Goal: Check status: Check status

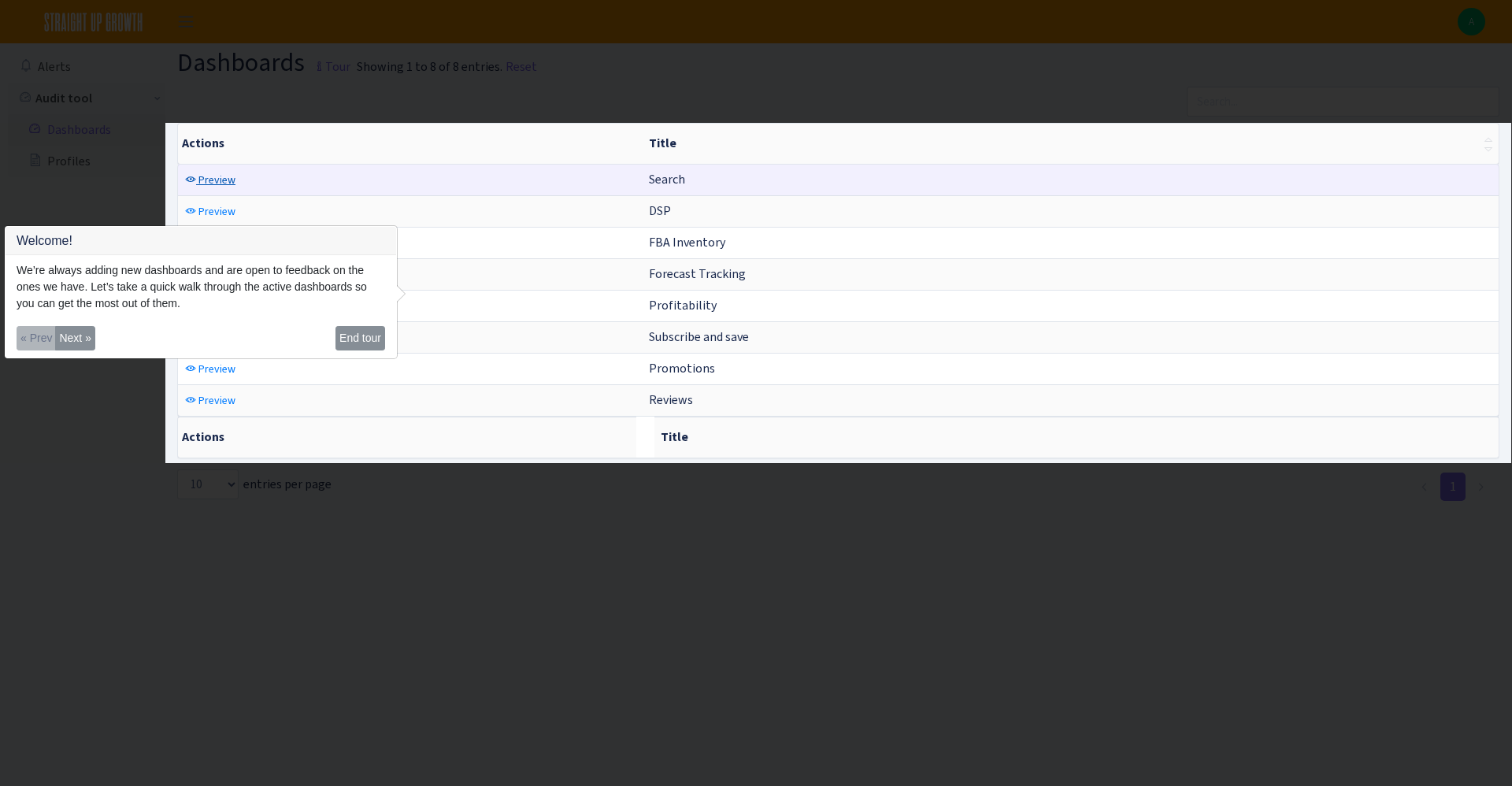
click at [217, 186] on span "Preview" at bounding box center [217, 180] width 37 height 15
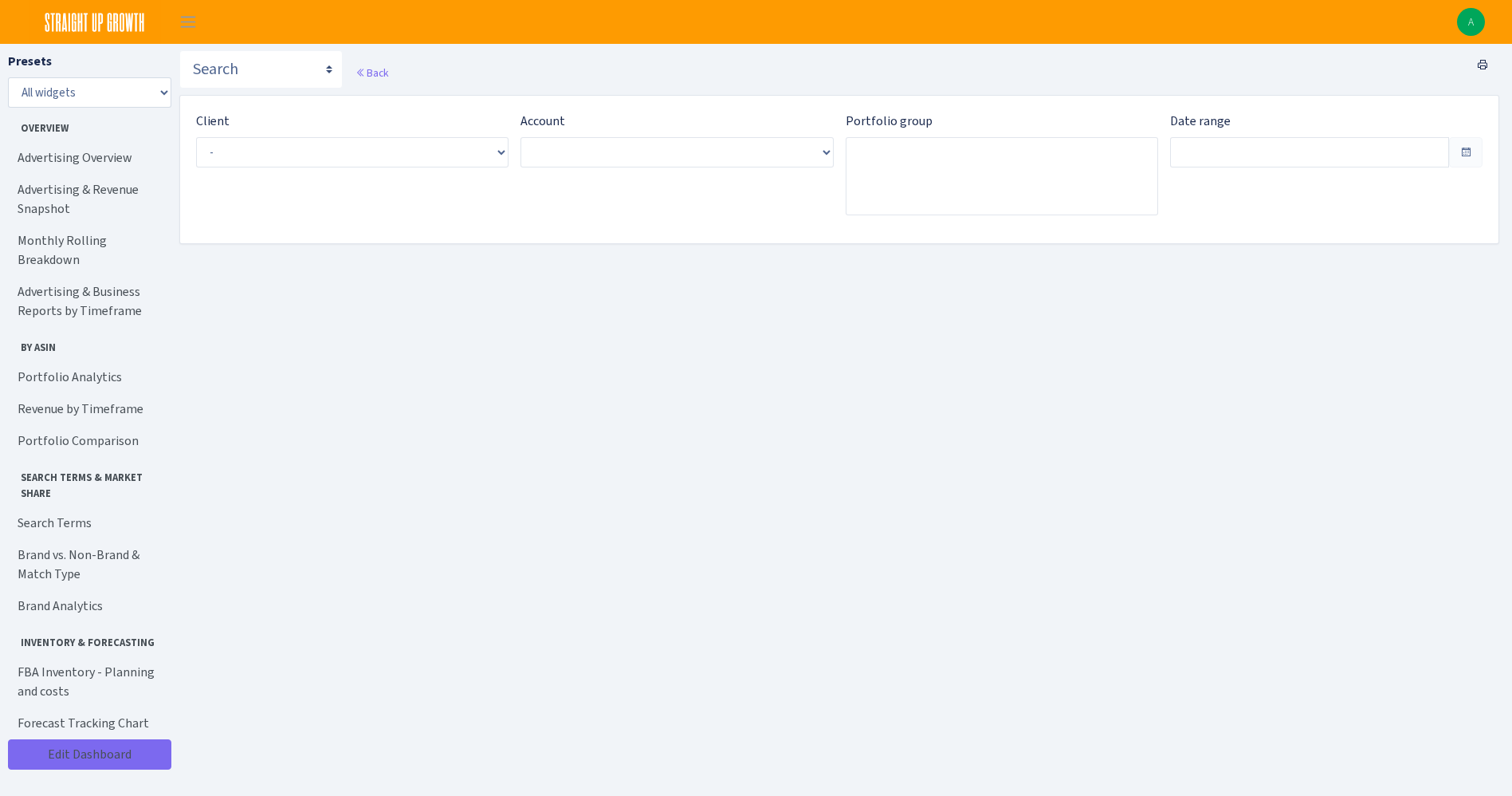
type input "[DATE] - [DATE]"
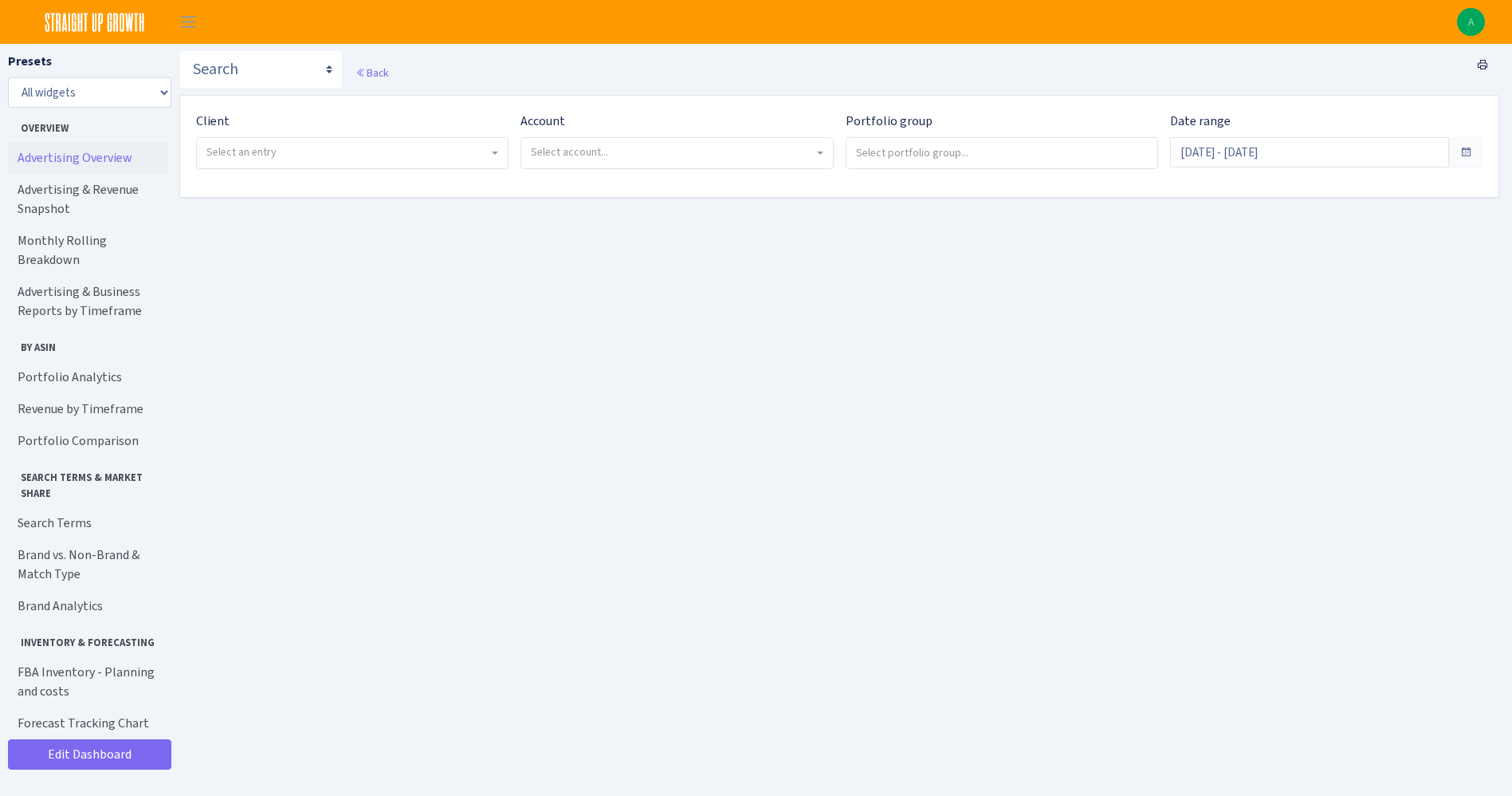
click at [115, 157] on link "Advertising Overview" at bounding box center [87, 157] width 160 height 32
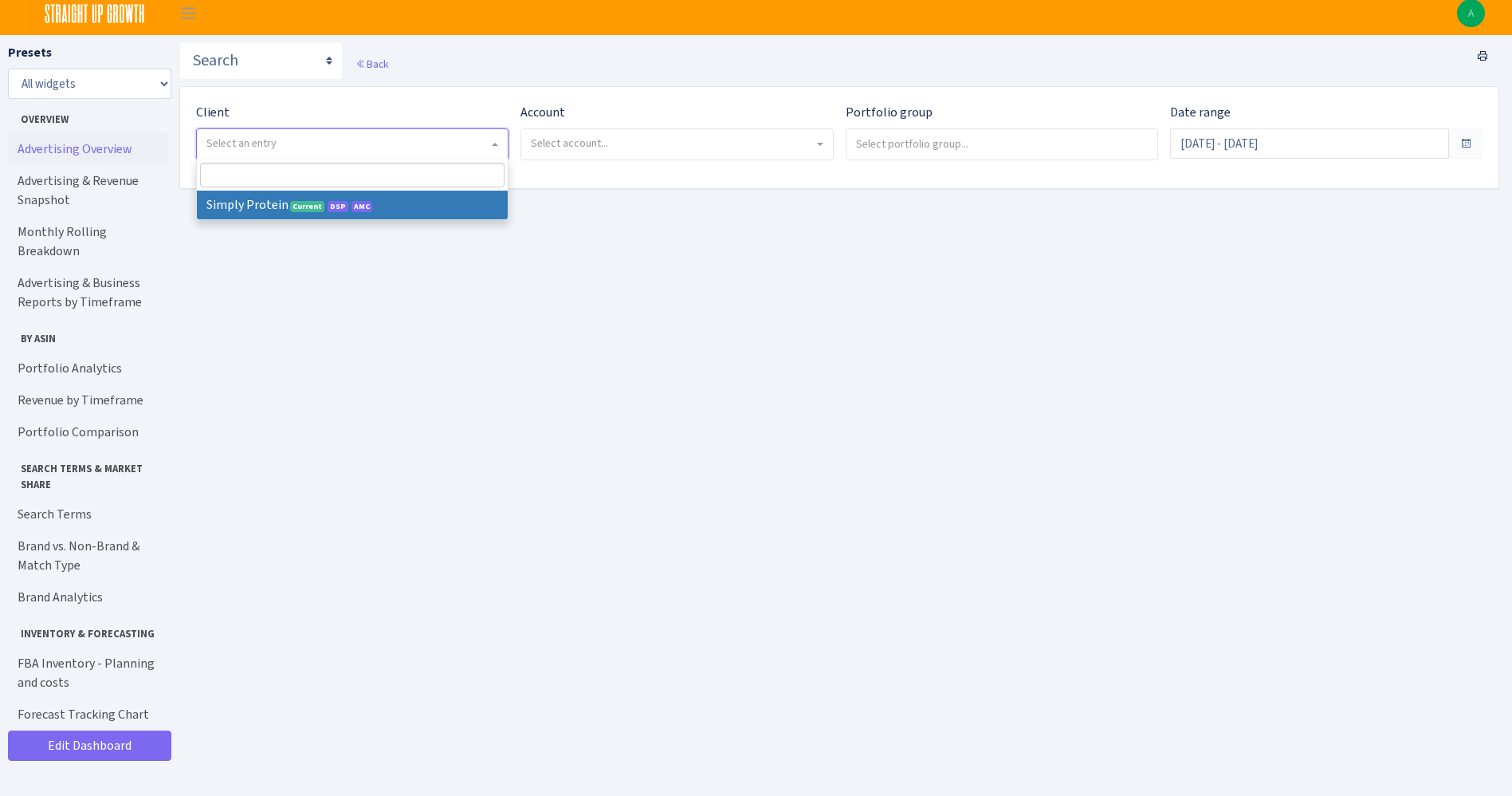
click at [334, 136] on span "Select an entry" at bounding box center [347, 143] width 282 height 16
select select "332"
select select
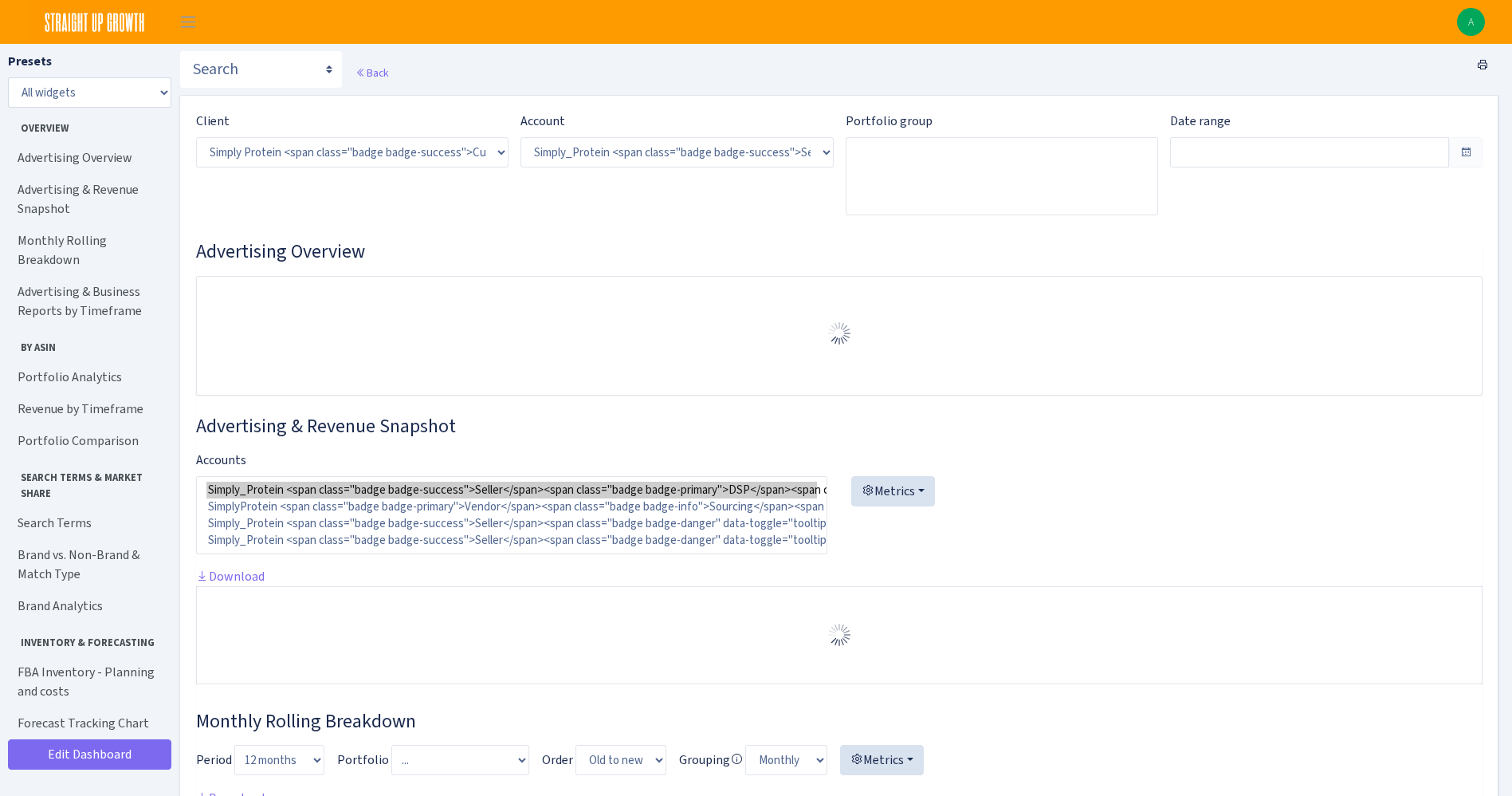
select select "470438976738569"
type input "Jul 13, 2025 - Aug 11, 2025"
type input "Jun 13, 2025 - Jul 12, 2025"
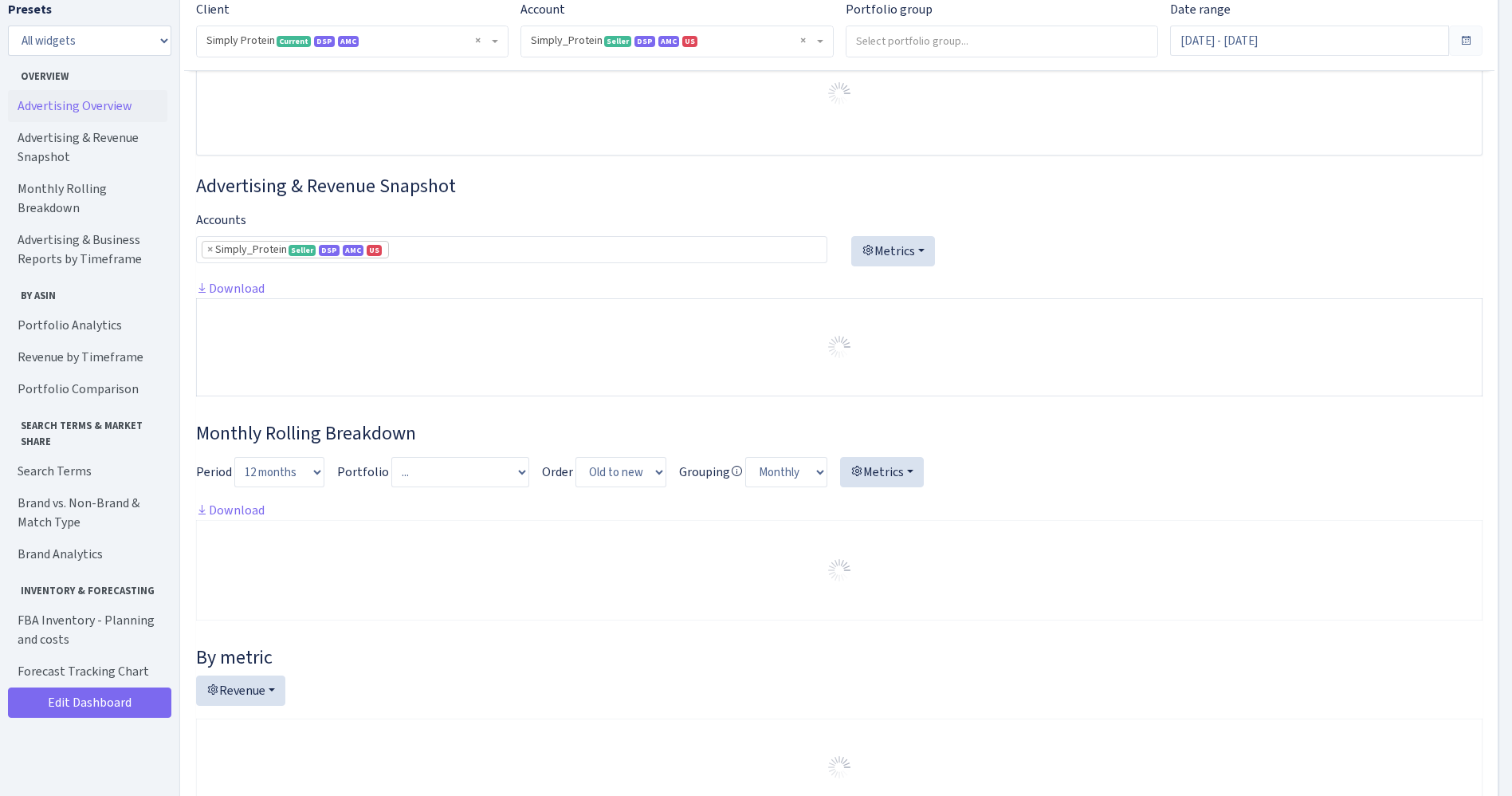
click at [574, 60] on div "Account ) Select account... Simply_Protein <span class="badge badge-success">Se…" at bounding box center [670, 35] width 324 height 70
click at [569, 49] on span "× Simply_Protein Seller DSP AMC US 470438976738569A1B3P8939UXC7XENTITYMWGWG0Y0T…" at bounding box center [676, 41] width 311 height 30
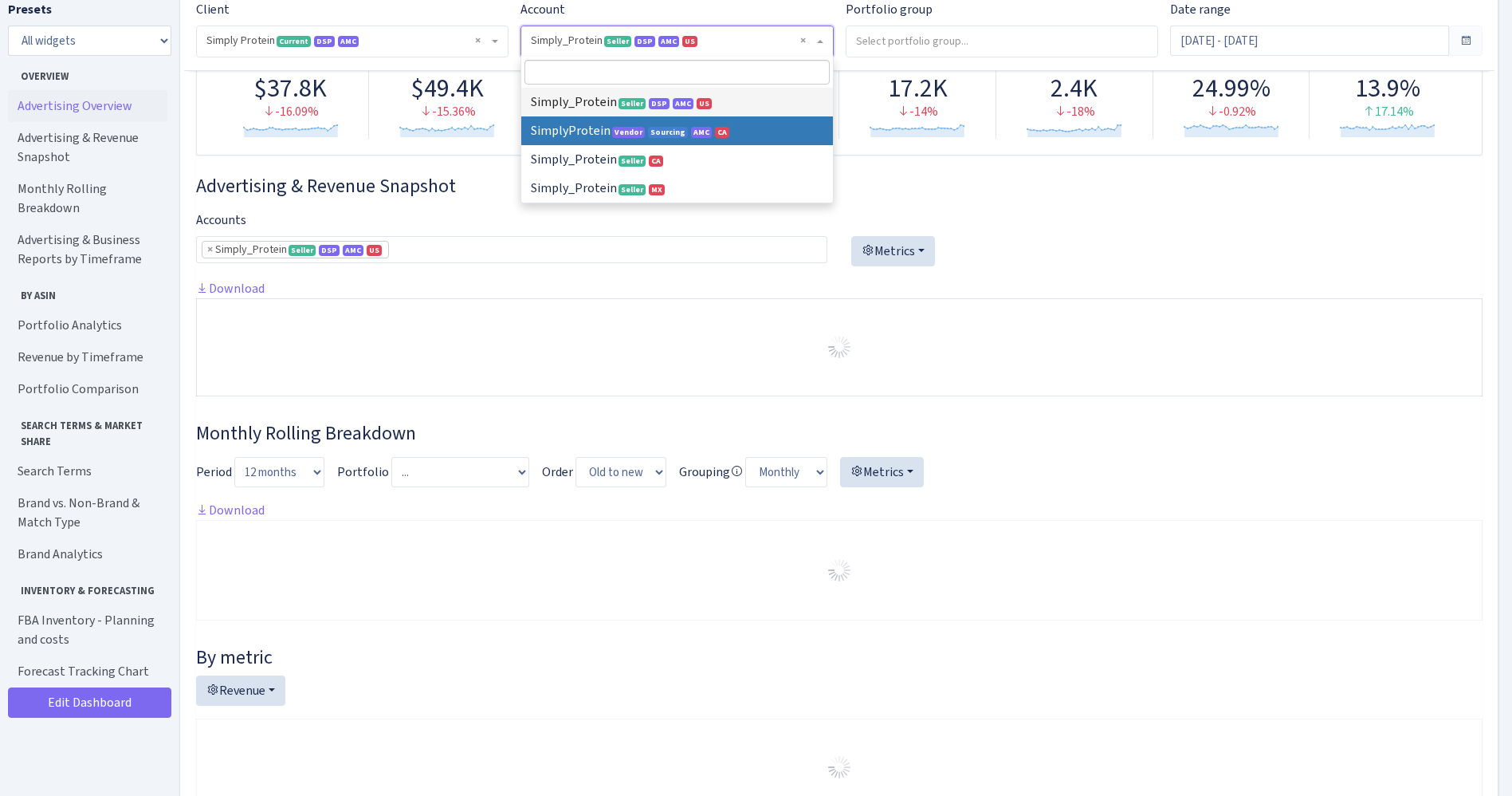
select select
select select "1288314143782501"
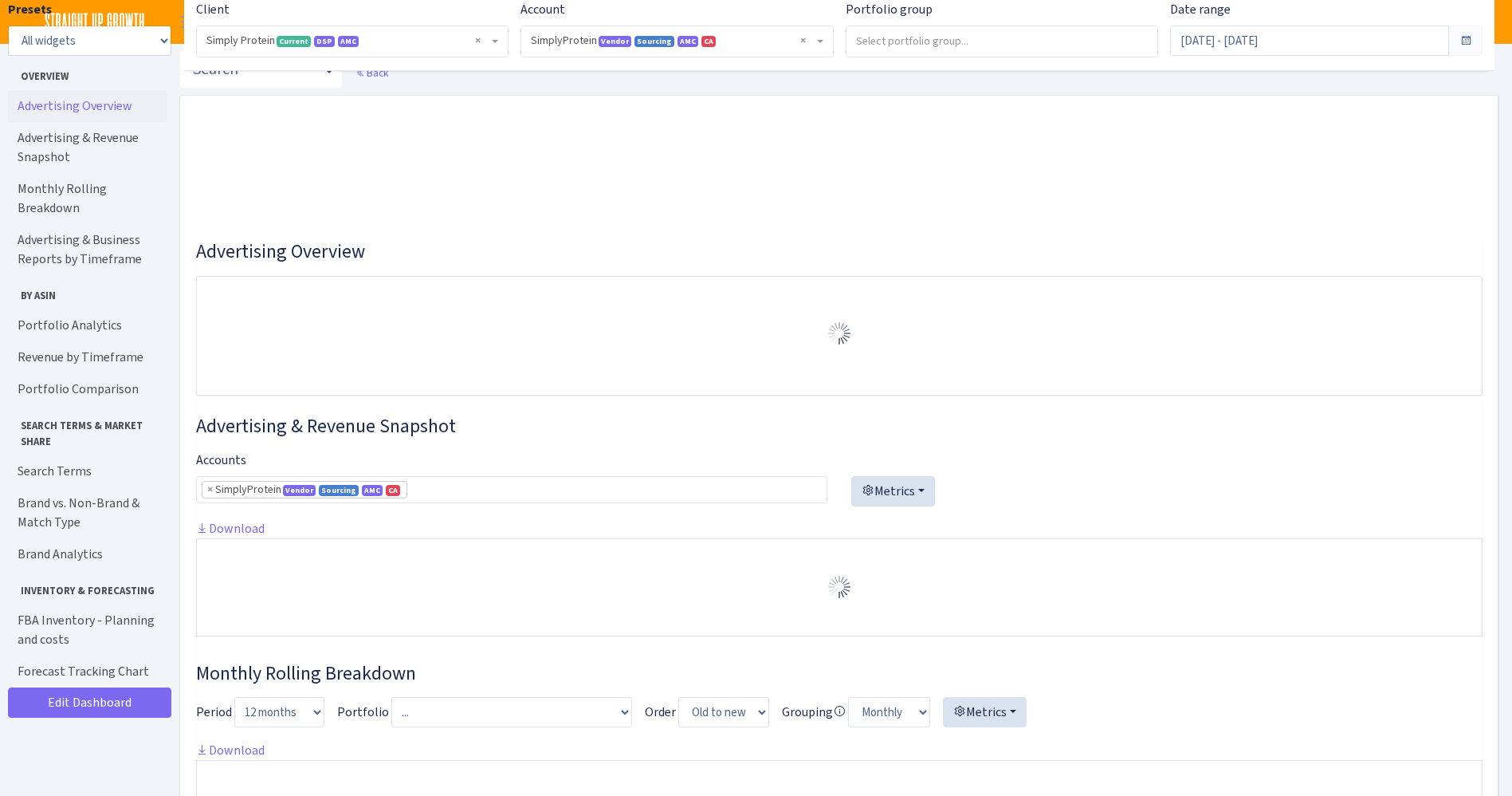
select select "1288314143782501"
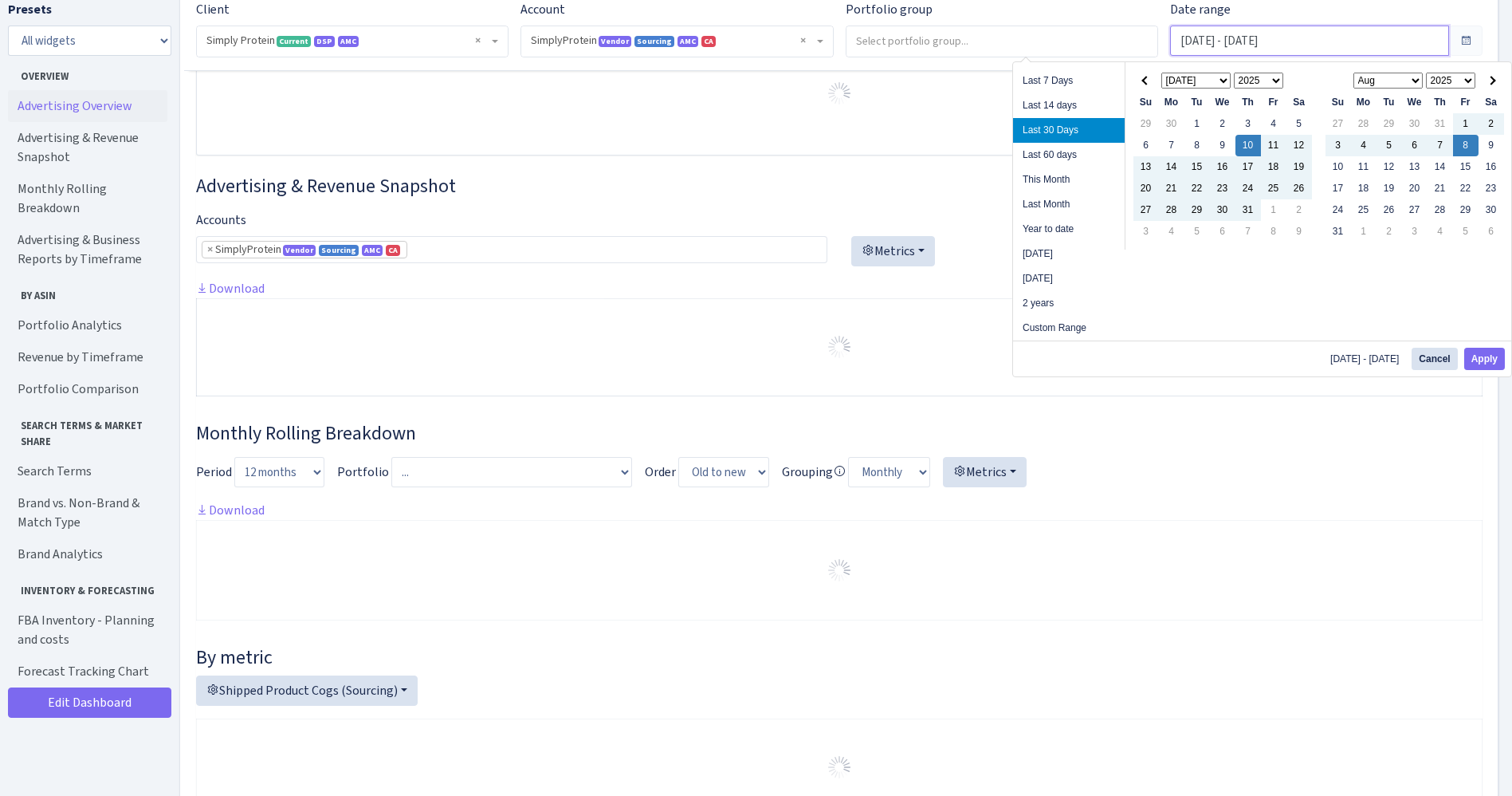
click at [1360, 32] on input "Jul 10, 2025 - Aug 8, 2025" at bounding box center [1309, 40] width 279 height 30
click at [1036, 179] on li "This Month" at bounding box center [1068, 179] width 112 height 25
type input "[DATE] - [DATE]"
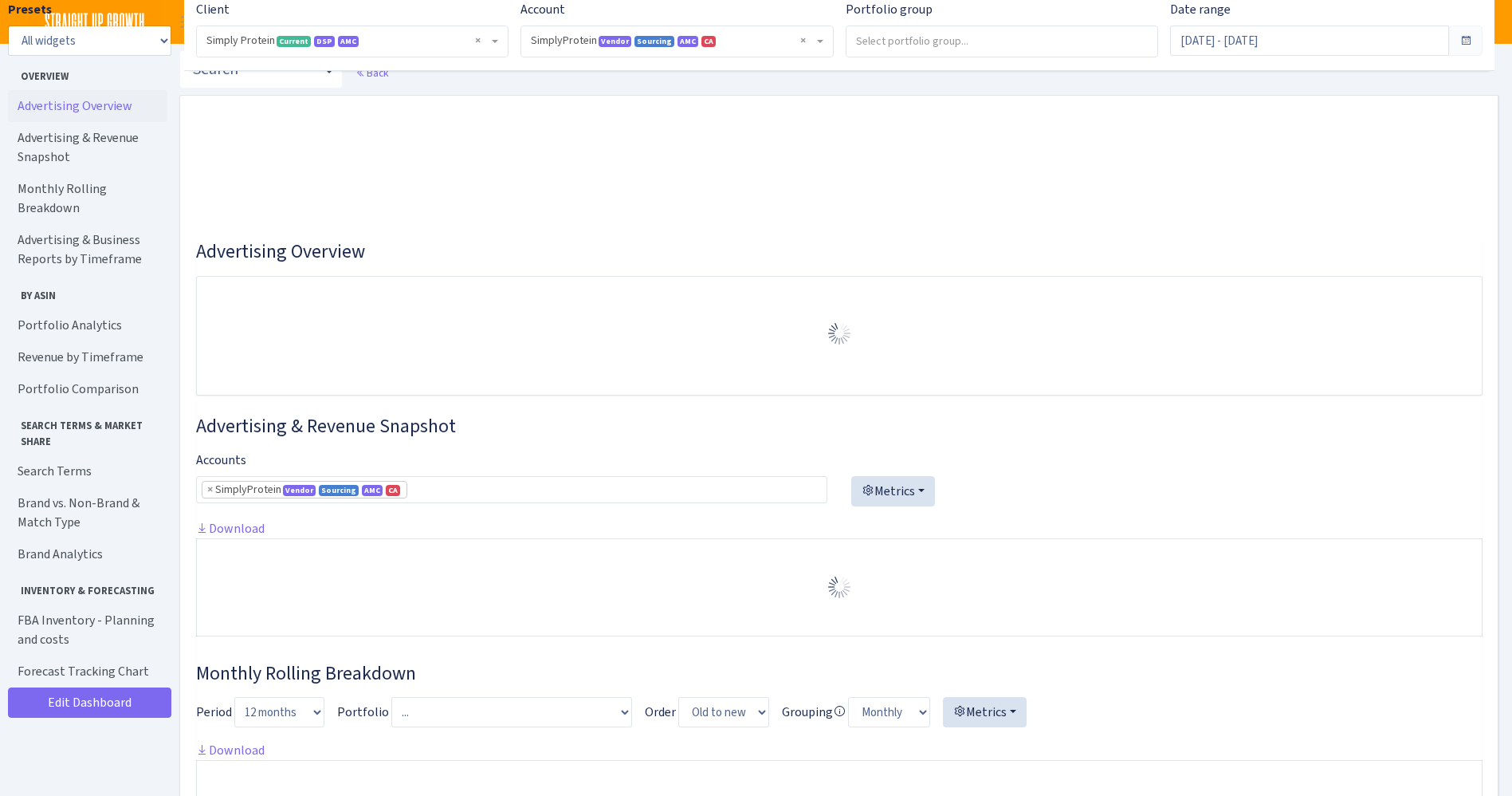
select select "1288314143782501"
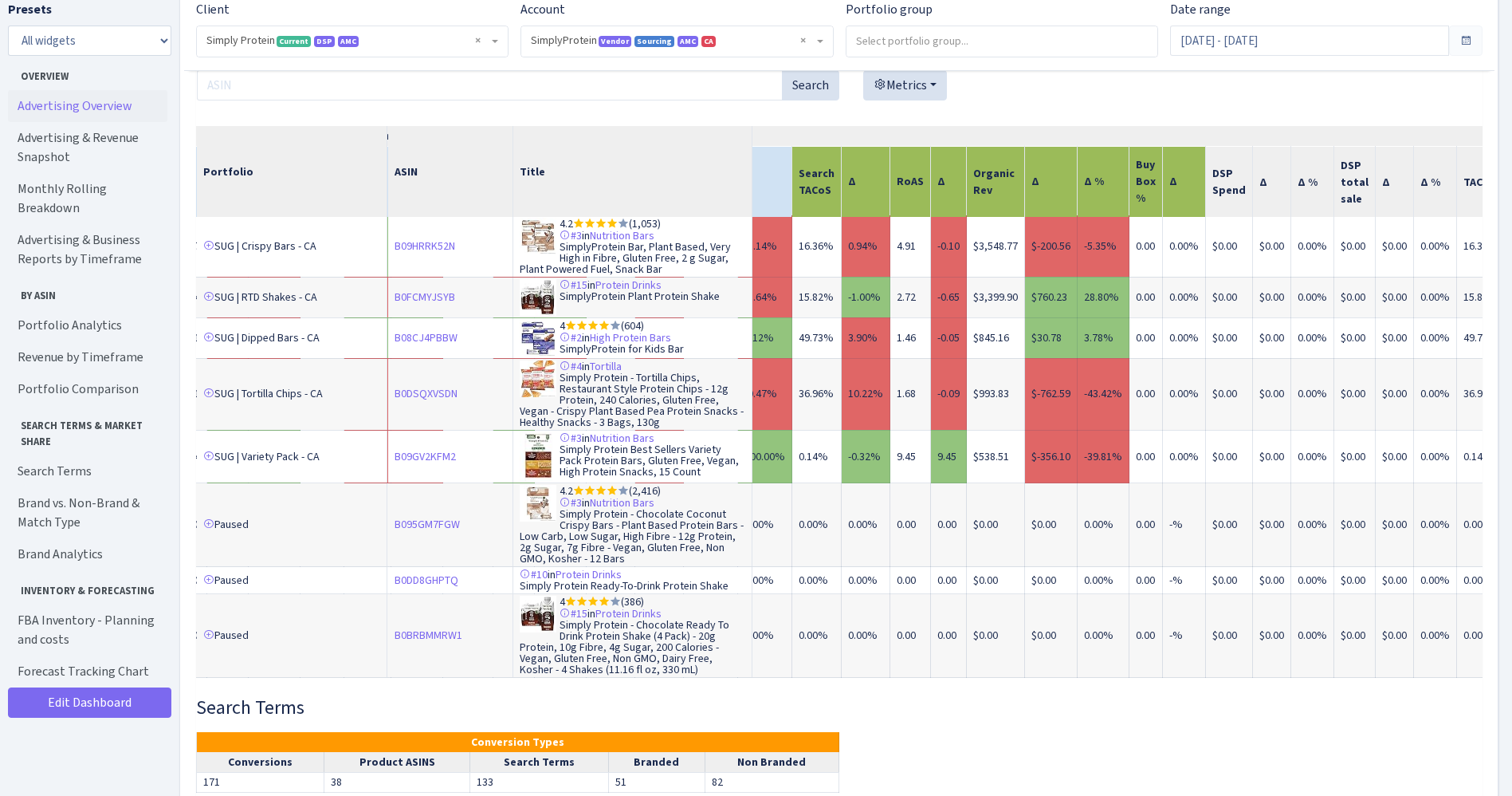
scroll to position [2, 1493]
